Goal: Task Accomplishment & Management: Use online tool/utility

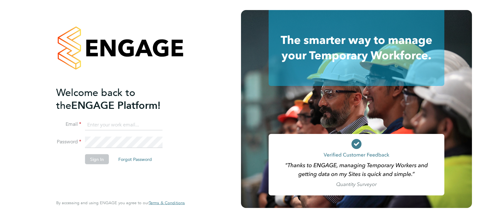
click at [100, 121] on input at bounding box center [124, 124] width 78 height 11
type input "craig.johnson@vistry.co.uk"
click at [97, 158] on button "Sign In" at bounding box center [97, 159] width 24 height 10
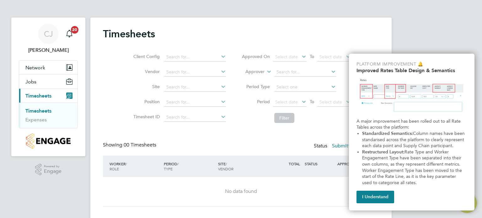
click at [377, 197] on button "I Understand" at bounding box center [375, 197] width 38 height 13
